Goal: Task Accomplishment & Management: Use online tool/utility

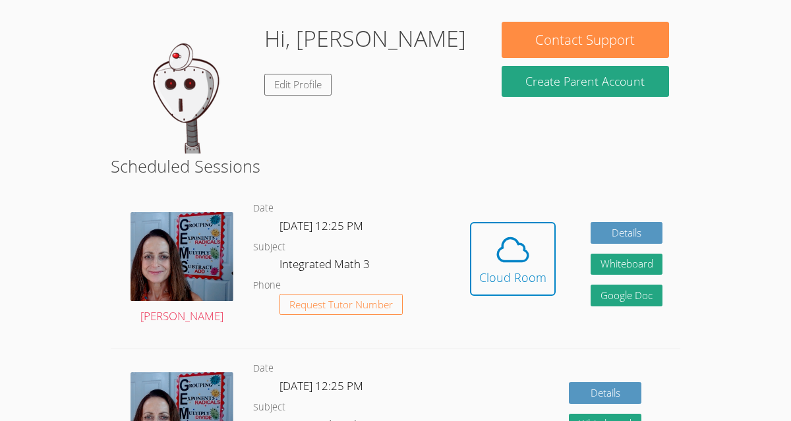
scroll to position [106, 0]
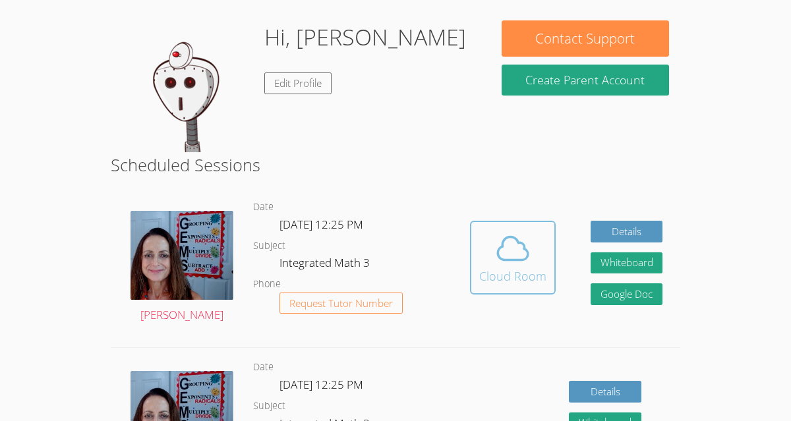
click at [518, 273] on div "Cloud Room" at bounding box center [512, 276] width 67 height 18
click at [510, 247] on icon at bounding box center [513, 248] width 37 height 37
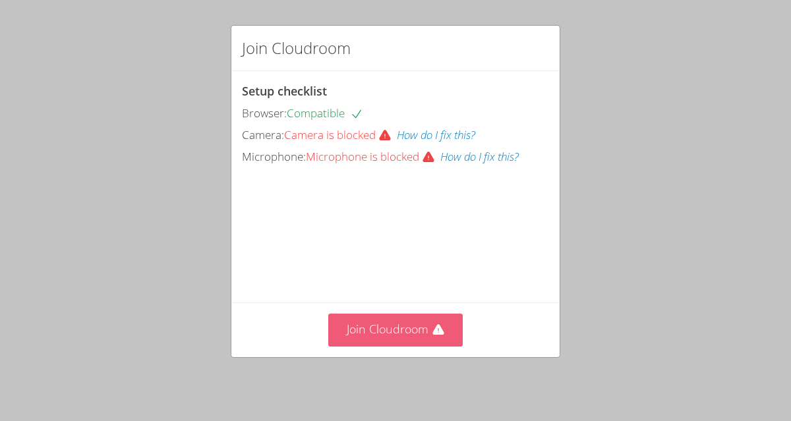
click at [382, 342] on button "Join Cloudroom" at bounding box center [395, 330] width 135 height 32
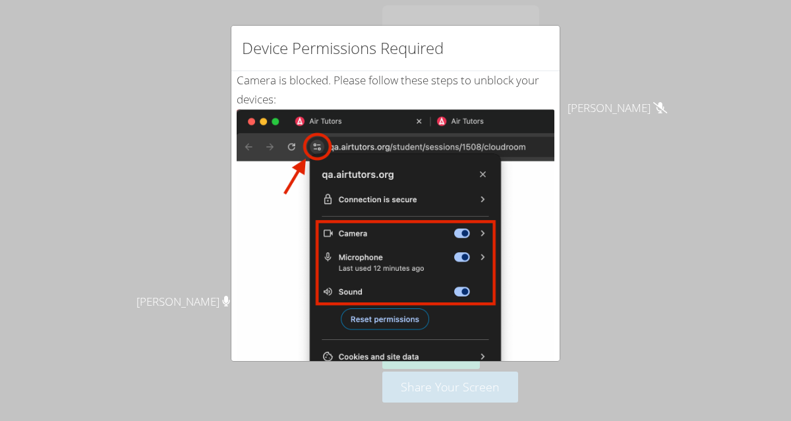
click at [188, 314] on div "Device Permissions Required Camera is blocked . Please follow these steps to un…" at bounding box center [395, 210] width 791 height 421
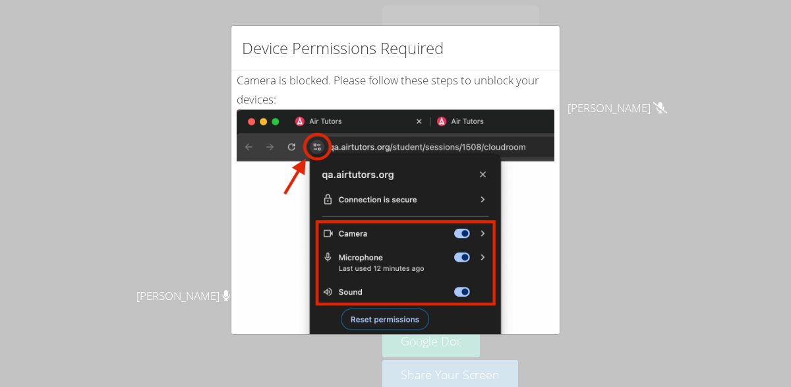
click at [293, 158] on img at bounding box center [396, 258] width 318 height 298
click at [772, 106] on div "Device Permissions Required Camera is blocked . Please follow these steps to un…" at bounding box center [395, 193] width 791 height 387
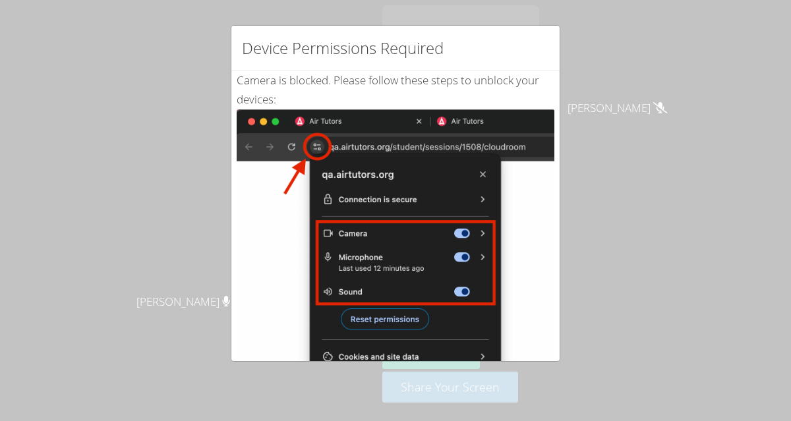
click at [438, 297] on img at bounding box center [396, 258] width 318 height 298
click at [586, 87] on div "Device Permissions Required Camera is blocked . Please follow these steps to un…" at bounding box center [395, 210] width 791 height 421
click at [518, 70] on div "Device Permissions Required" at bounding box center [395, 48] width 328 height 45
drag, startPoint x: 562, startPoint y: 258, endPoint x: 455, endPoint y: 225, distance: 112.4
click at [545, 251] on div "Device Permissions Required Camera is blocked . Please follow these steps to un…" at bounding box center [395, 210] width 791 height 421
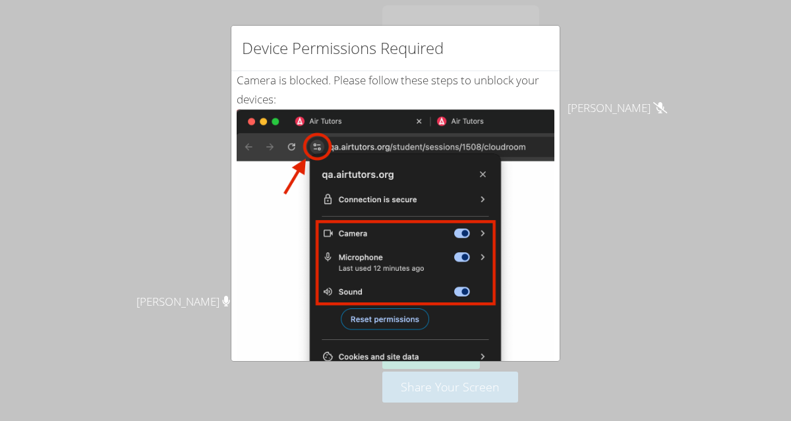
click at [216, 123] on div "Device Permissions Required Camera is blocked . Please follow these steps to un…" at bounding box center [395, 210] width 791 height 421
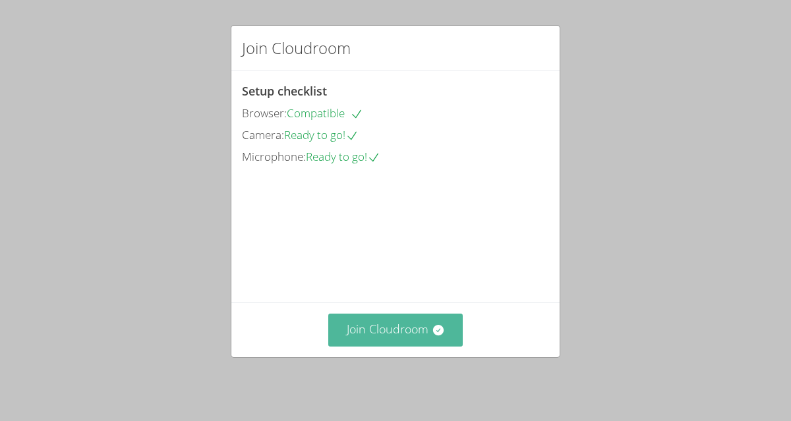
click at [359, 343] on button "Join Cloudroom" at bounding box center [395, 330] width 135 height 32
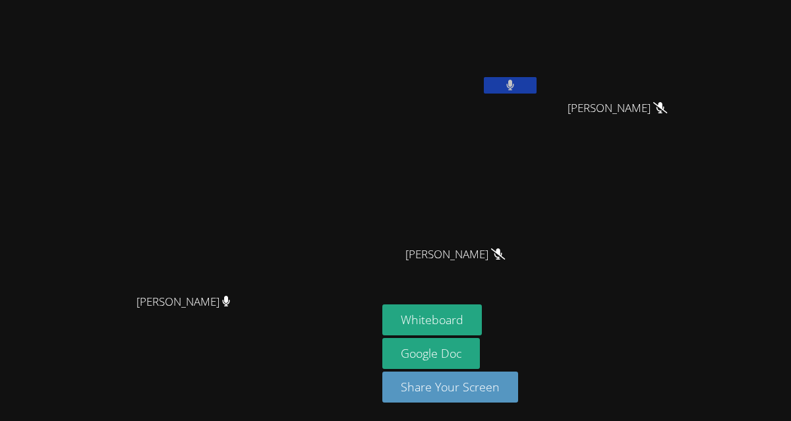
click at [537, 92] on button at bounding box center [510, 85] width 53 height 16
click at [517, 80] on icon at bounding box center [510, 85] width 14 height 11
click at [537, 95] on div at bounding box center [510, 87] width 53 height 20
click at [537, 83] on button at bounding box center [510, 85] width 53 height 16
click at [517, 86] on icon at bounding box center [510, 85] width 14 height 11
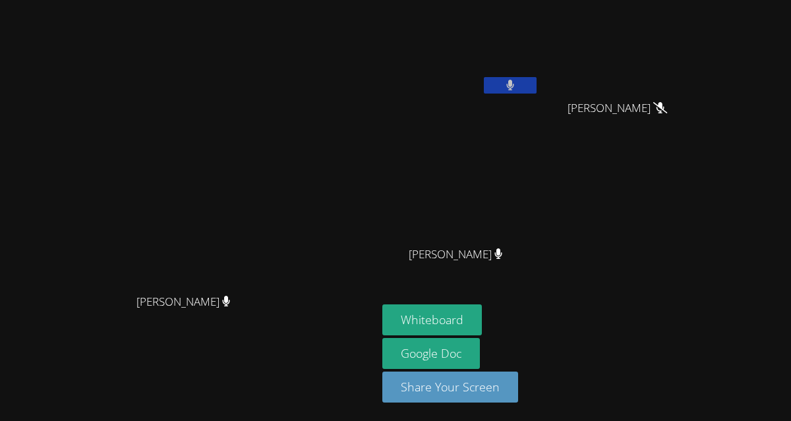
click at [514, 85] on icon at bounding box center [510, 85] width 8 height 11
click at [537, 89] on button at bounding box center [510, 85] width 53 height 16
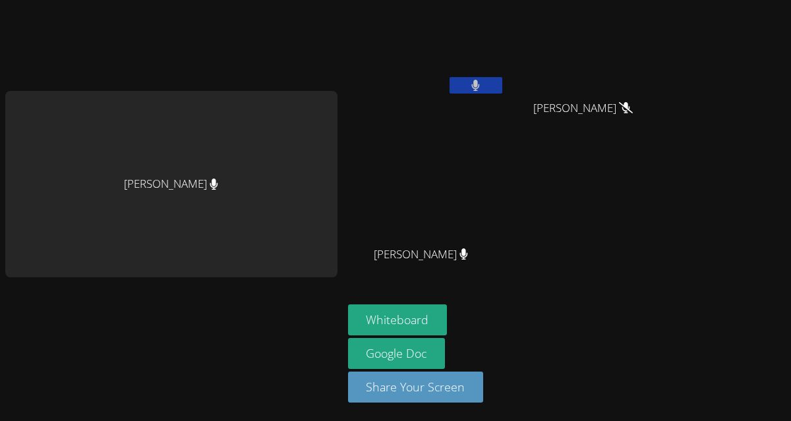
click at [473, 88] on button at bounding box center [476, 85] width 53 height 16
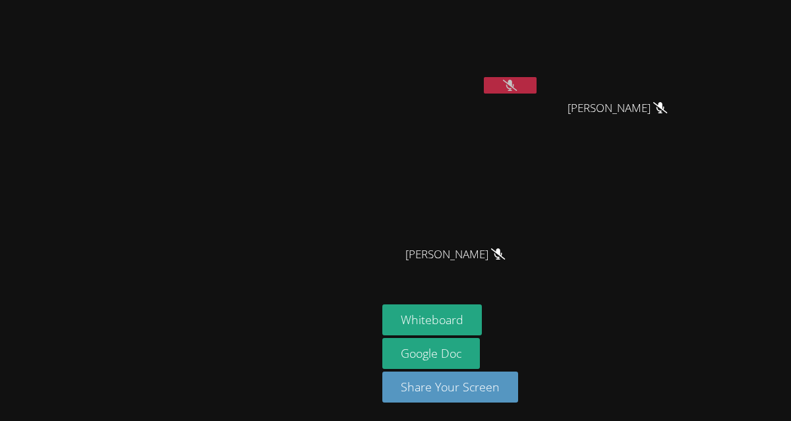
click at [517, 84] on icon at bounding box center [510, 85] width 14 height 11
click at [515, 84] on icon at bounding box center [510, 85] width 9 height 11
click at [517, 84] on icon at bounding box center [510, 85] width 14 height 11
click at [515, 84] on icon at bounding box center [510, 85] width 9 height 11
click at [517, 82] on icon at bounding box center [510, 85] width 14 height 11
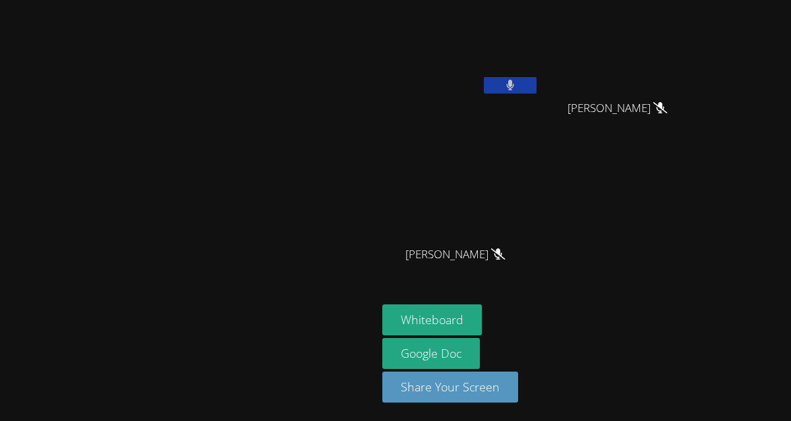
click at [537, 83] on button at bounding box center [510, 85] width 53 height 16
click at [517, 82] on icon at bounding box center [510, 85] width 14 height 11
click at [514, 87] on icon at bounding box center [510, 85] width 8 height 11
click at [537, 86] on button at bounding box center [510, 85] width 53 height 16
click at [514, 84] on icon at bounding box center [510, 85] width 8 height 11
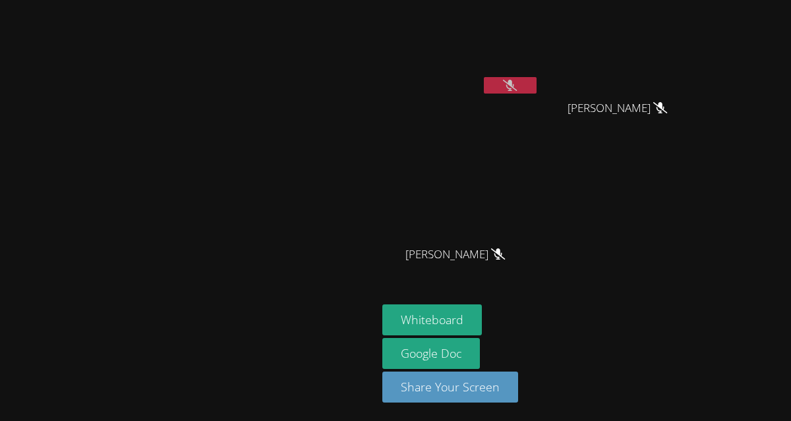
click at [517, 82] on icon at bounding box center [510, 85] width 14 height 11
click at [514, 82] on icon at bounding box center [510, 85] width 8 height 11
click at [537, 83] on button at bounding box center [510, 85] width 53 height 16
click at [537, 84] on button at bounding box center [510, 85] width 53 height 16
click at [517, 80] on icon at bounding box center [510, 85] width 14 height 11
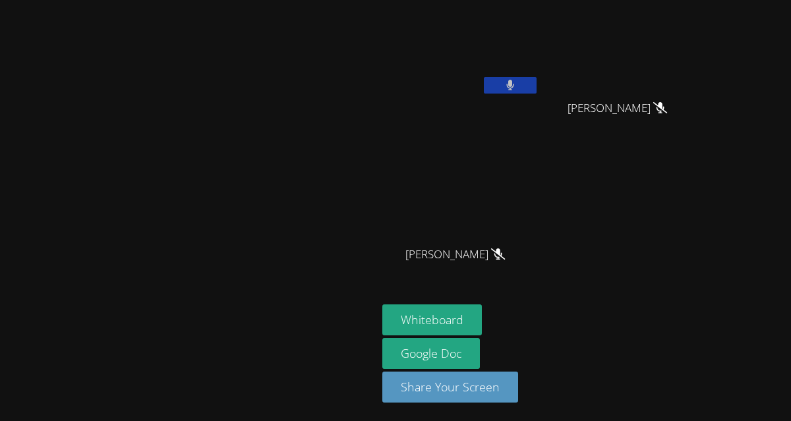
click at [537, 84] on button at bounding box center [510, 85] width 53 height 16
click at [537, 83] on button at bounding box center [510, 85] width 53 height 16
click at [514, 86] on icon at bounding box center [510, 85] width 8 height 11
click at [517, 84] on icon at bounding box center [510, 85] width 14 height 11
click at [537, 83] on button at bounding box center [510, 85] width 53 height 16
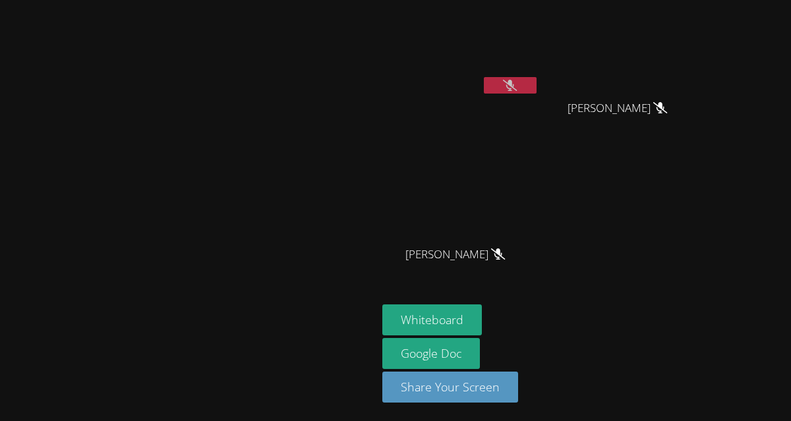
click at [537, 86] on button at bounding box center [510, 85] width 53 height 16
click at [514, 84] on icon at bounding box center [510, 85] width 8 height 11
click at [517, 88] on icon at bounding box center [510, 85] width 14 height 11
click at [514, 82] on icon at bounding box center [510, 85] width 8 height 11
click at [517, 86] on icon at bounding box center [510, 85] width 14 height 11
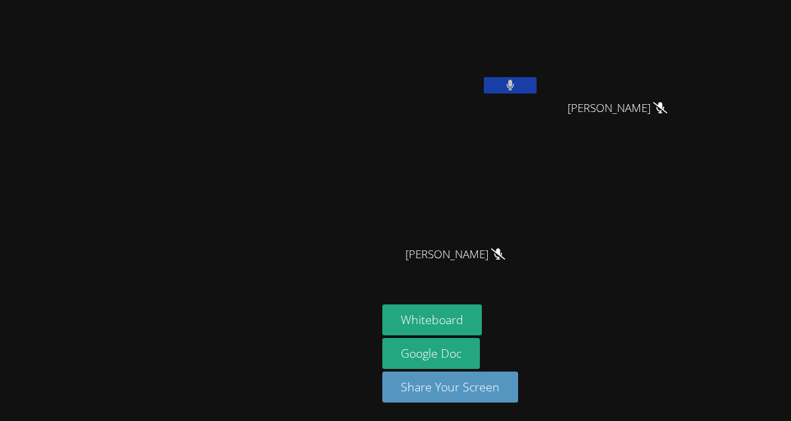
click at [537, 83] on button at bounding box center [510, 85] width 53 height 16
click at [537, 78] on button at bounding box center [510, 85] width 53 height 16
click at [537, 86] on button at bounding box center [510, 85] width 53 height 16
click at [517, 82] on icon at bounding box center [510, 85] width 14 height 11
click at [515, 82] on icon at bounding box center [510, 85] width 9 height 11
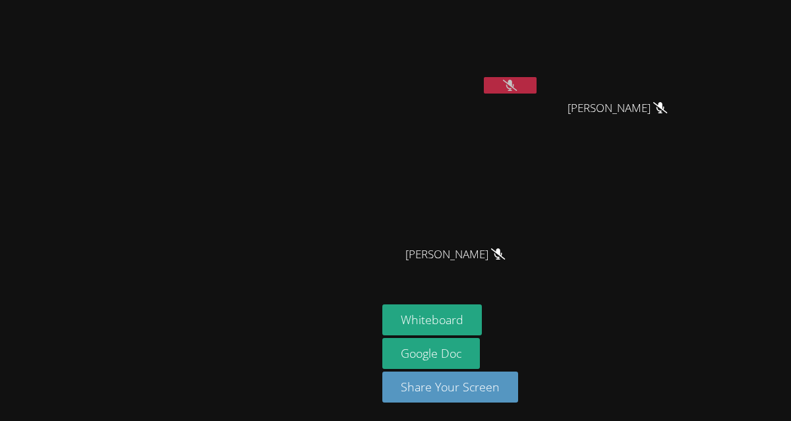
click at [537, 77] on button at bounding box center [510, 85] width 53 height 16
click at [515, 89] on icon at bounding box center [510, 85] width 9 height 11
click at [517, 85] on icon at bounding box center [510, 85] width 14 height 11
click at [537, 78] on button at bounding box center [510, 85] width 53 height 16
click at [517, 88] on icon at bounding box center [510, 85] width 14 height 11
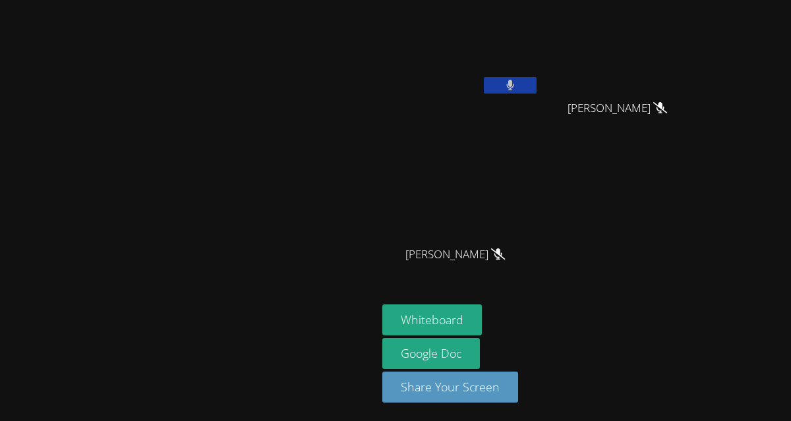
click at [537, 88] on button at bounding box center [510, 85] width 53 height 16
click at [537, 78] on button at bounding box center [510, 85] width 53 height 16
click at [515, 82] on icon at bounding box center [510, 85] width 9 height 11
click at [517, 85] on icon at bounding box center [510, 85] width 14 height 11
click at [514, 82] on icon at bounding box center [510, 85] width 8 height 11
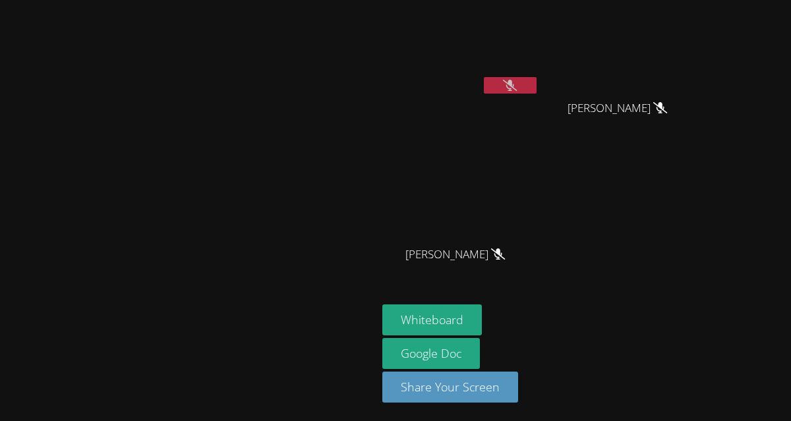
click at [517, 84] on icon at bounding box center [510, 85] width 14 height 11
click at [537, 78] on button at bounding box center [510, 85] width 53 height 16
click at [517, 82] on icon at bounding box center [510, 85] width 14 height 11
click at [514, 81] on icon at bounding box center [510, 85] width 8 height 11
click at [517, 88] on icon at bounding box center [510, 85] width 14 height 11
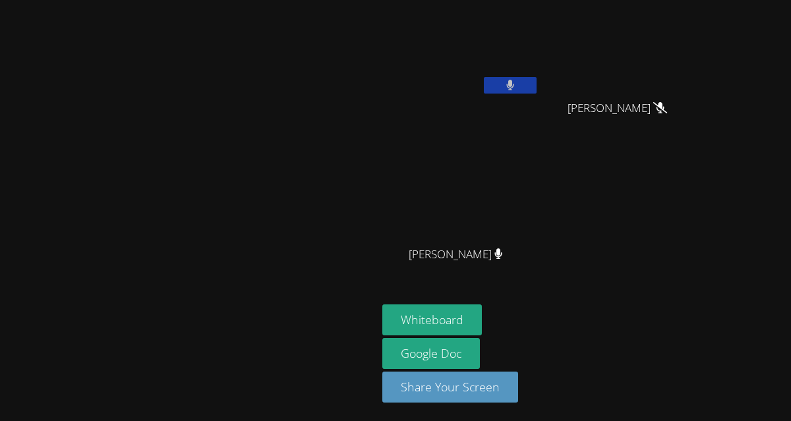
click at [514, 81] on icon at bounding box center [510, 85] width 8 height 11
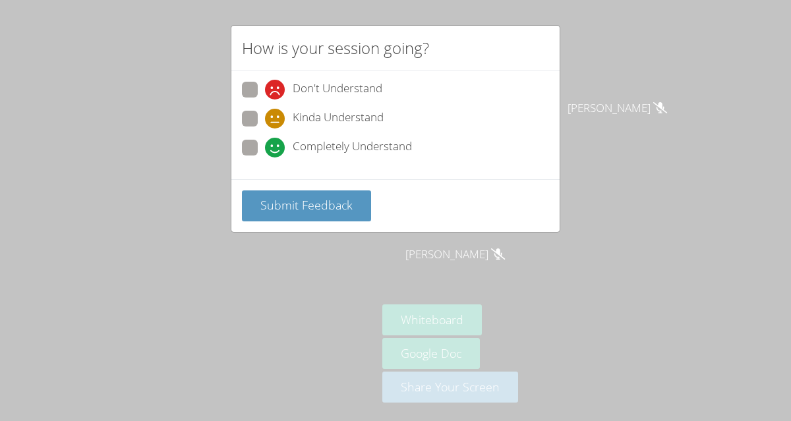
click at [265, 129] on span at bounding box center [265, 129] width 0 height 0
click at [265, 118] on input "Kinda Understand" at bounding box center [270, 116] width 11 height 11
radio input "true"
click at [284, 198] on span "Submit Feedback" at bounding box center [306, 205] width 92 height 16
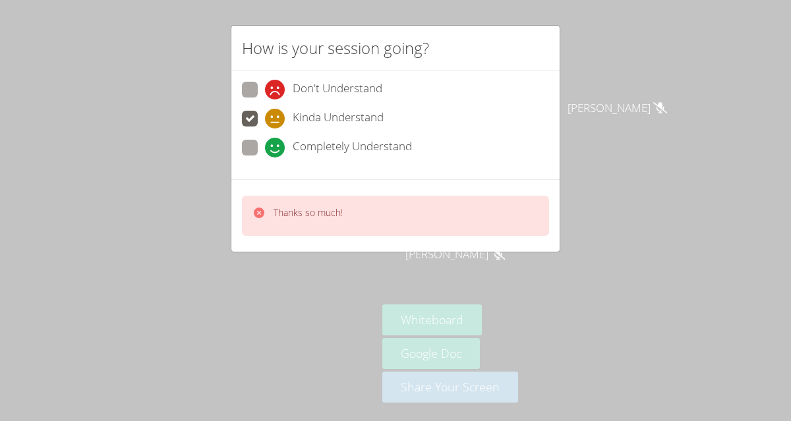
click at [178, 241] on div "How is your session going? Don't Understand Kinda Understand Completely Underst…" at bounding box center [395, 210] width 791 height 421
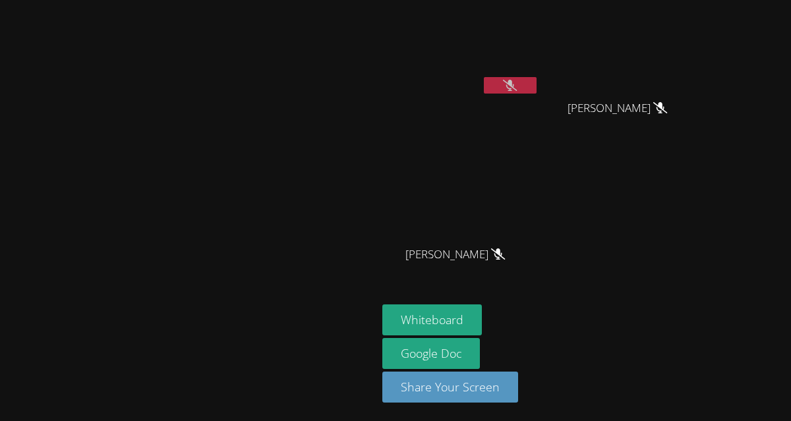
click at [537, 86] on button at bounding box center [510, 85] width 53 height 16
click at [514, 87] on icon at bounding box center [510, 85] width 8 height 11
click at [229, 113] on video at bounding box center [189, 184] width 198 height 206
click at [517, 83] on icon at bounding box center [510, 85] width 14 height 11
click at [514, 84] on icon at bounding box center [510, 85] width 8 height 11
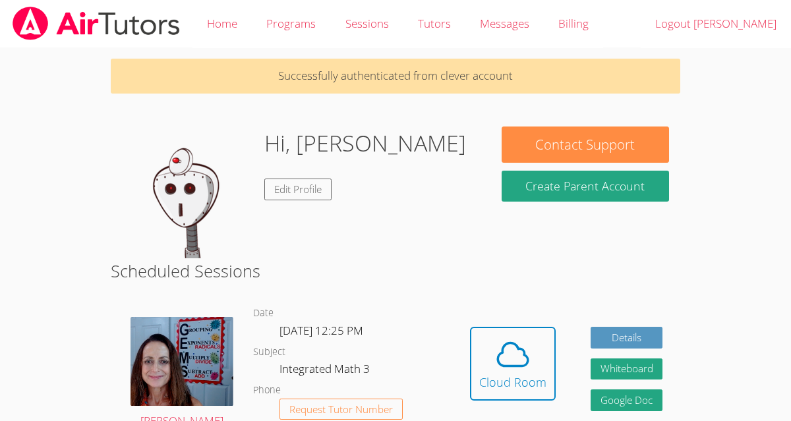
scroll to position [106, 0]
